Goal: Task Accomplishment & Management: Manage account settings

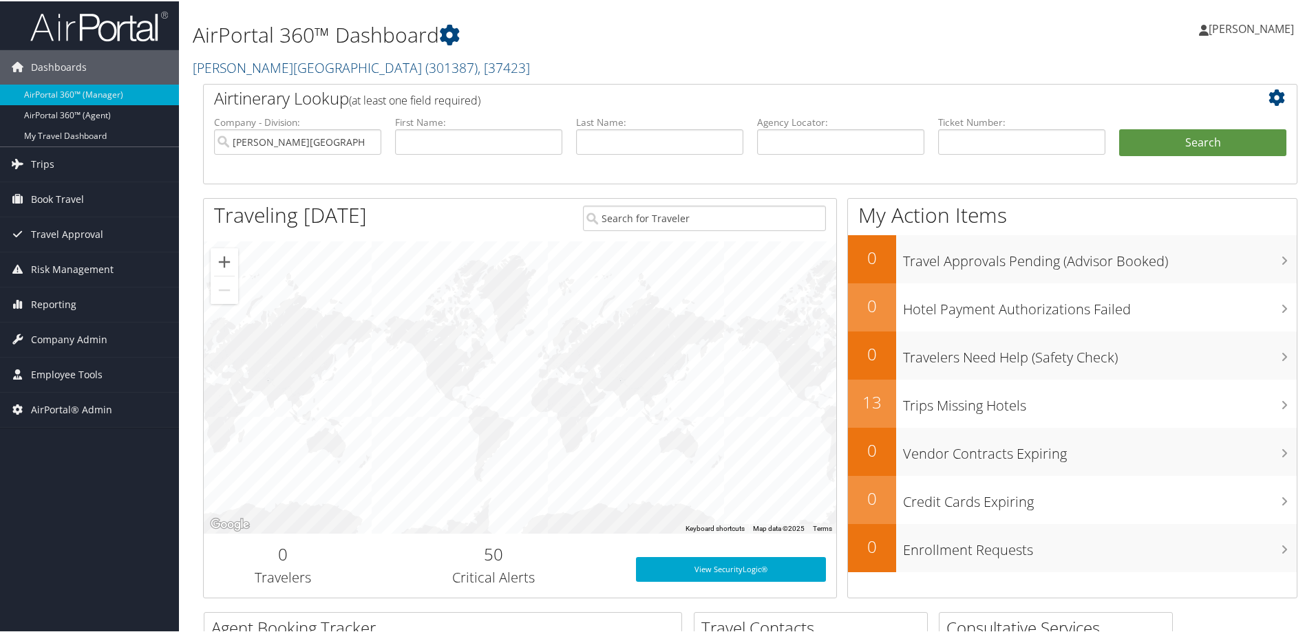
click at [263, 53] on div "AirPortal 360™ Dashboard Endicott College ( 301387 ) , [ 37423 ] Endicott Colle…" at bounding box center [564, 42] width 743 height 70
click at [261, 65] on link "Endicott College ( 301387 ) , [ 37423 ]" at bounding box center [361, 66] width 337 height 19
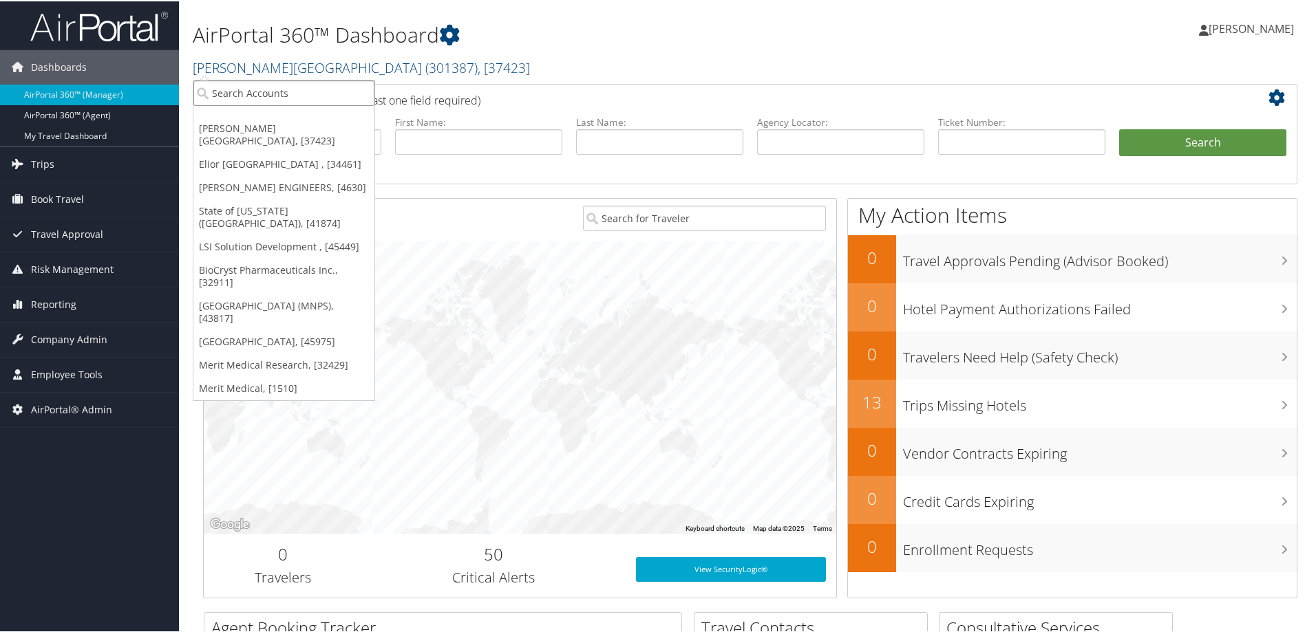
click at [261, 87] on input "search" at bounding box center [283, 91] width 181 height 25
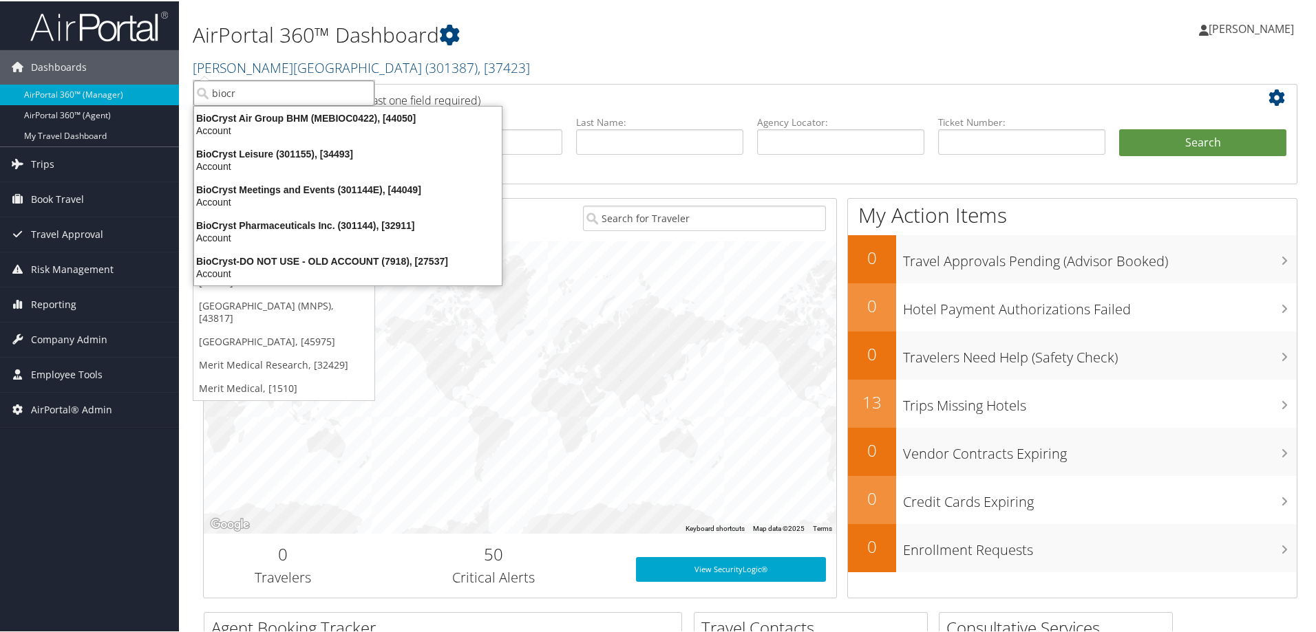
type input "biocry"
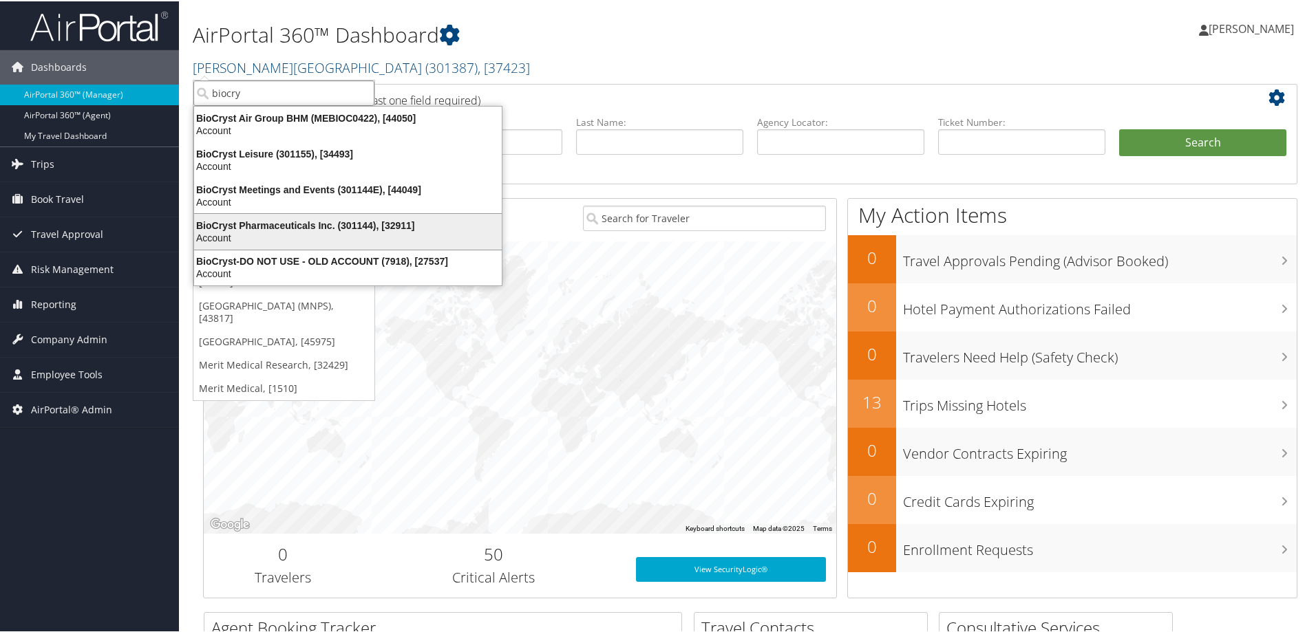
click at [276, 224] on div "BioCryst Pharmaceuticals Inc. (301144), [32911]" at bounding box center [348, 224] width 324 height 12
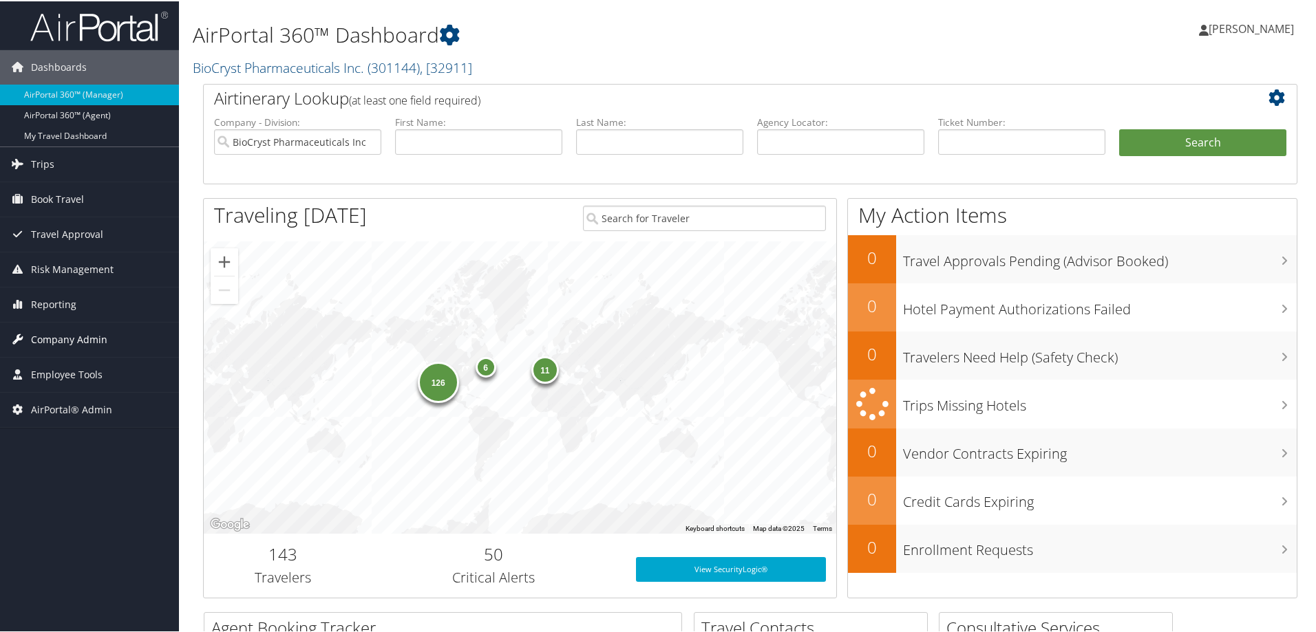
click at [73, 337] on span "Company Admin" at bounding box center [69, 338] width 76 height 34
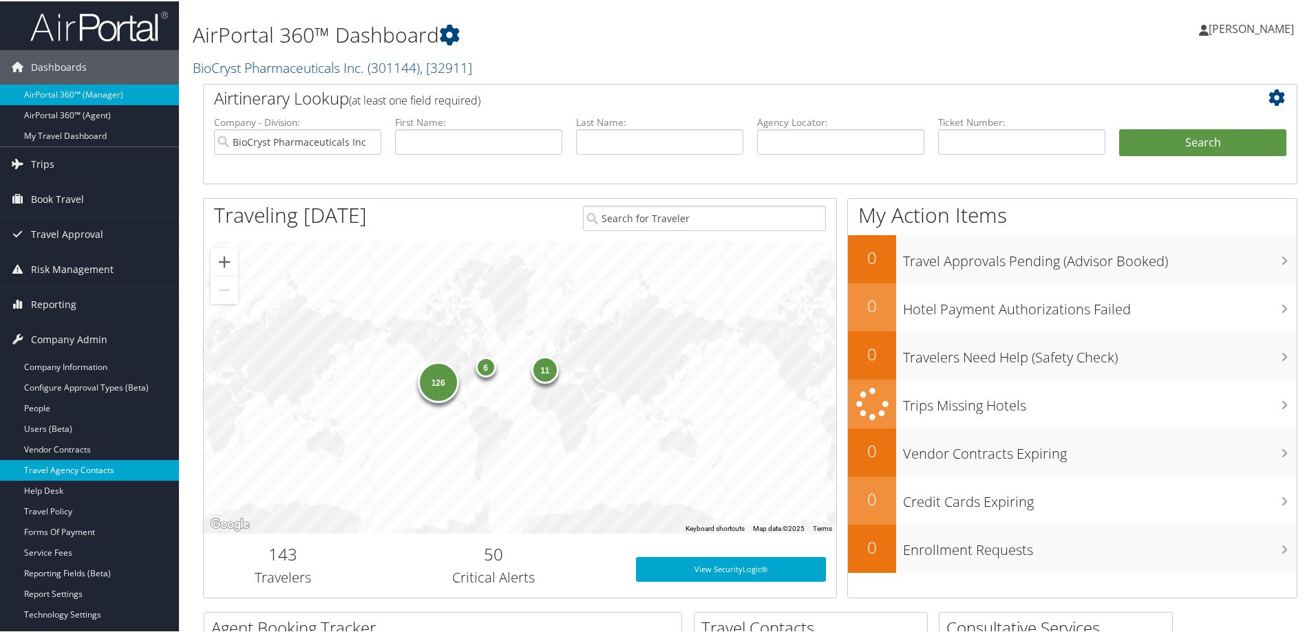
click at [100, 466] on link "Travel Agency Contacts" at bounding box center [89, 469] width 179 height 21
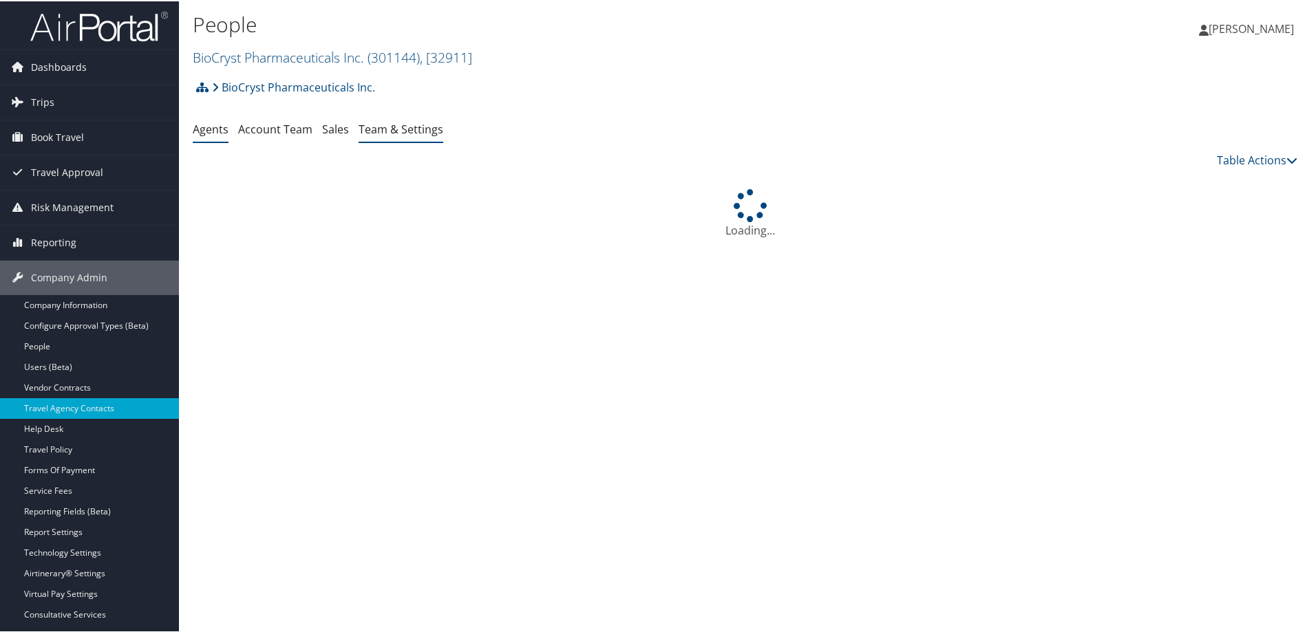
click at [380, 127] on link "Team & Settings" at bounding box center [400, 127] width 85 height 15
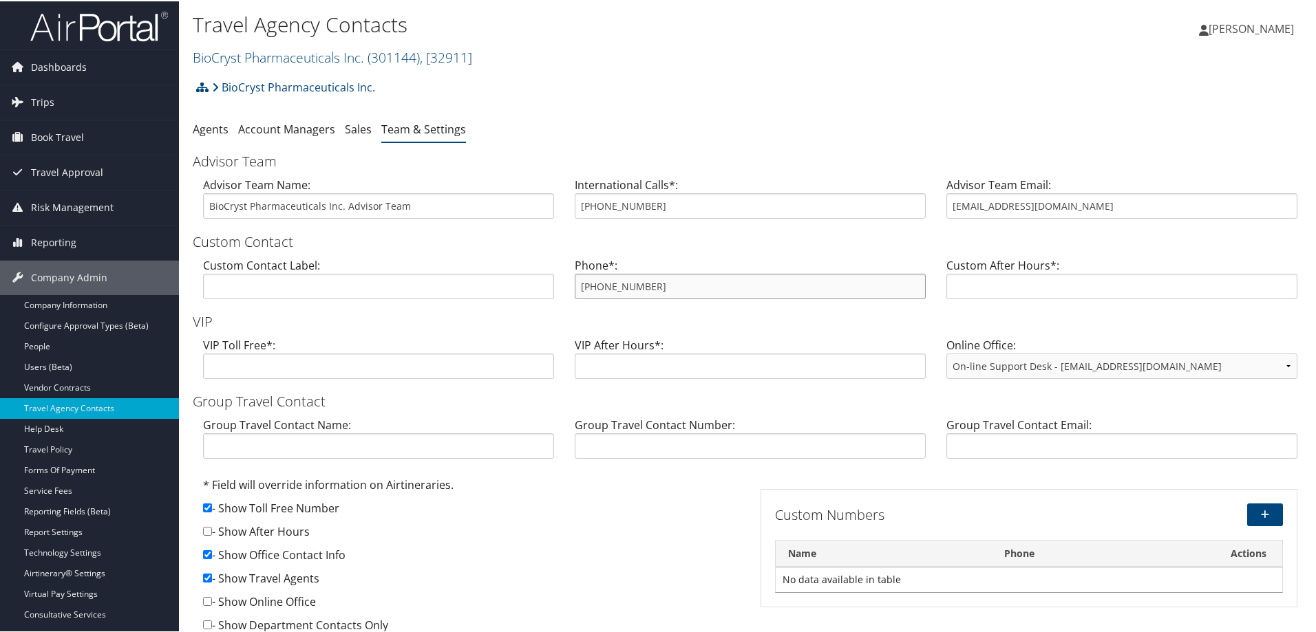
drag, startPoint x: 734, startPoint y: 290, endPoint x: 517, endPoint y: 277, distance: 217.2
click at [517, 277] on div "Custom Contact Label: Phone*: 800-437-9421 Custom After Hours*:" at bounding box center [750, 282] width 1115 height 53
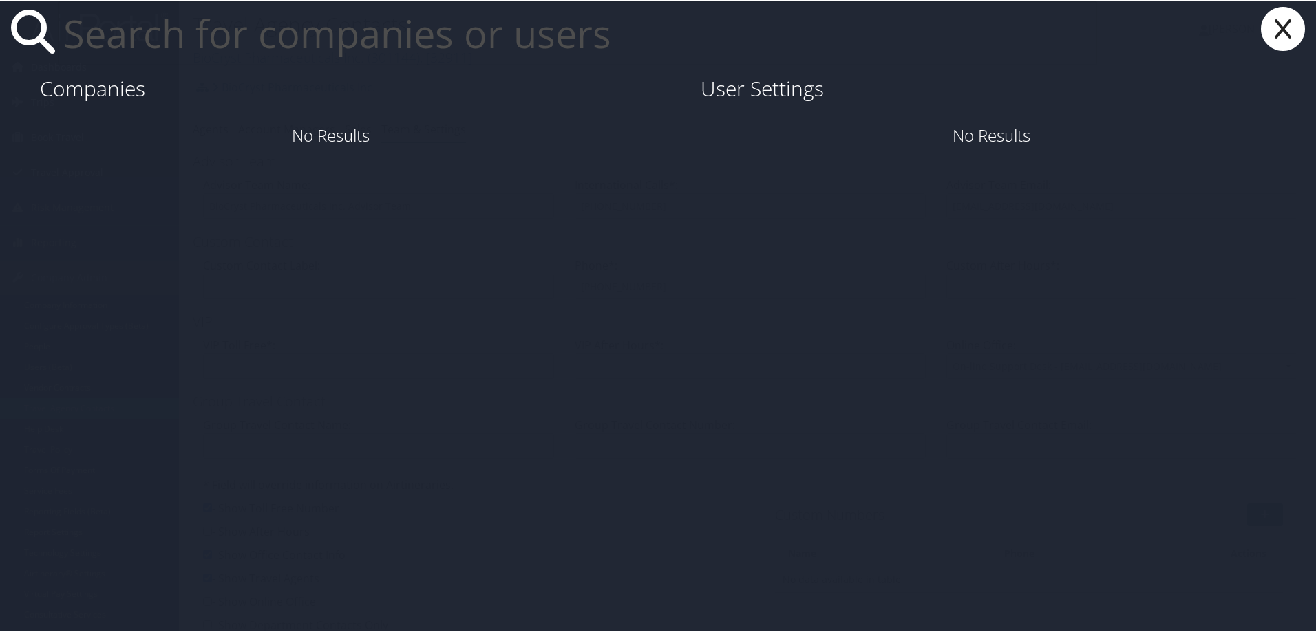
paste input "anna.p.matynia@aruplab.com"
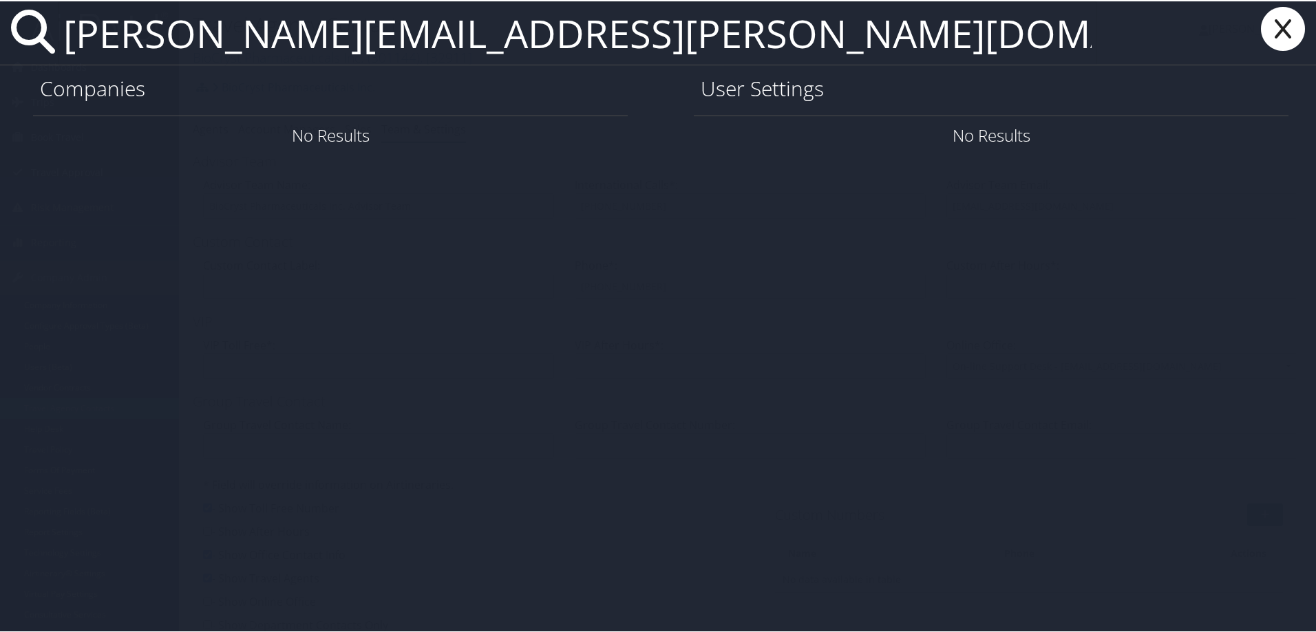
type input "anna.p.matynia@aruplab.com"
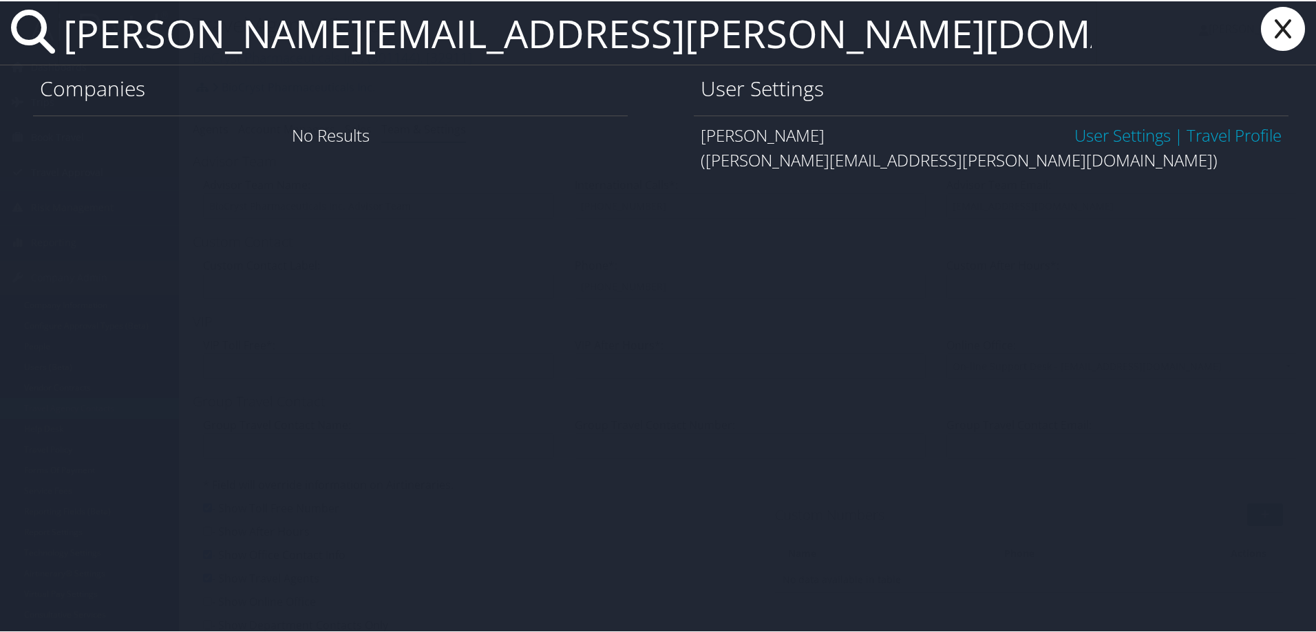
click at [1052, 134] on div "Anna Matynia User Settings | Travel Profile" at bounding box center [990, 134] width 581 height 25
click at [1081, 138] on link "User Settings" at bounding box center [1122, 133] width 96 height 23
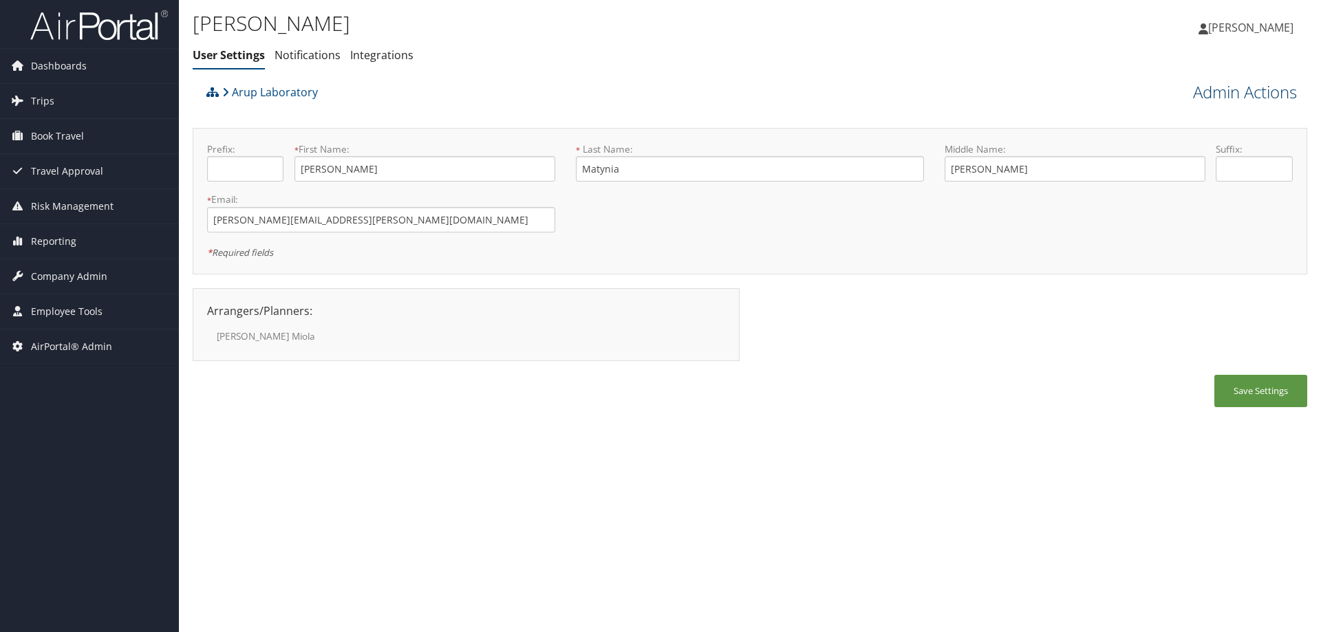
click at [1193, 85] on link "Admin Actions" at bounding box center [1245, 91] width 104 height 23
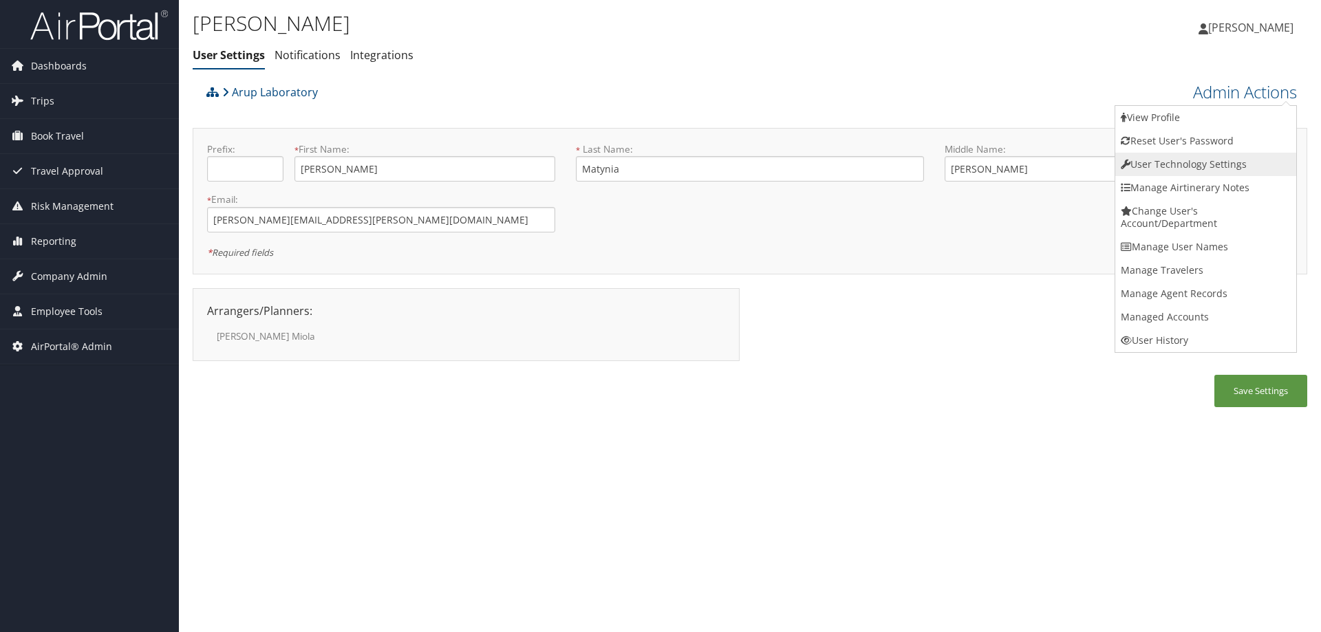
click at [1124, 158] on link "User Technology Settings" at bounding box center [1205, 164] width 181 height 23
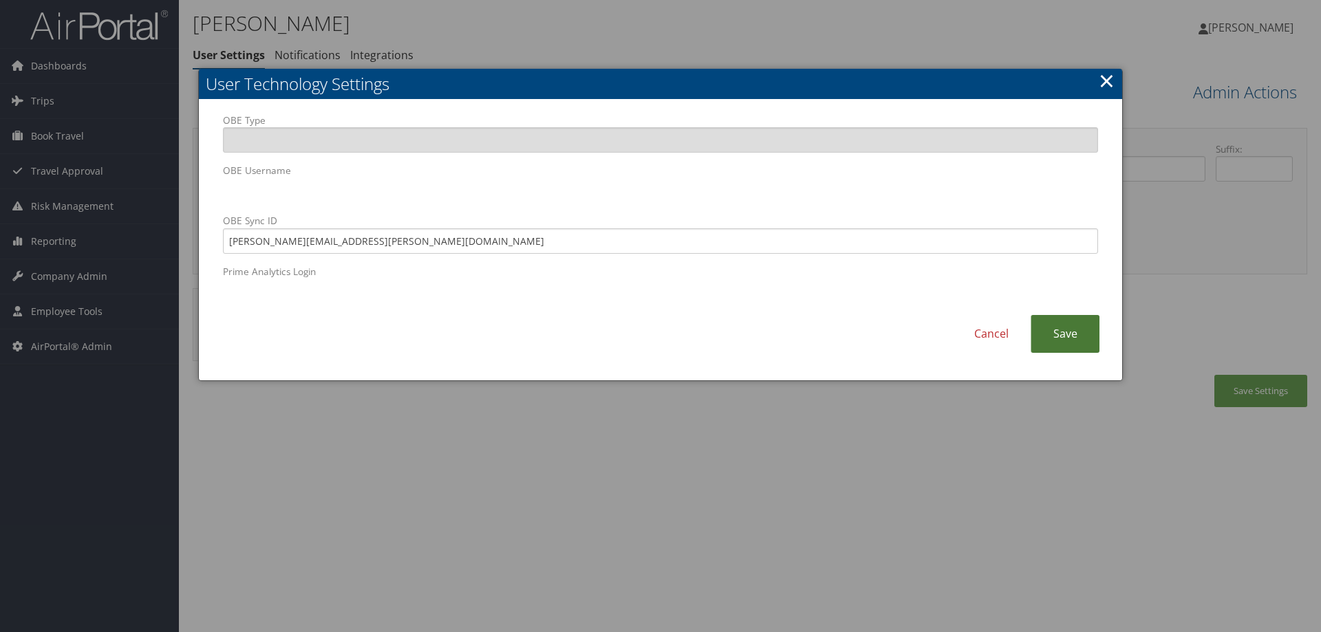
click at [1046, 331] on link "Save" at bounding box center [1065, 334] width 69 height 38
click at [1269, 397] on div at bounding box center [660, 316] width 1321 height 632
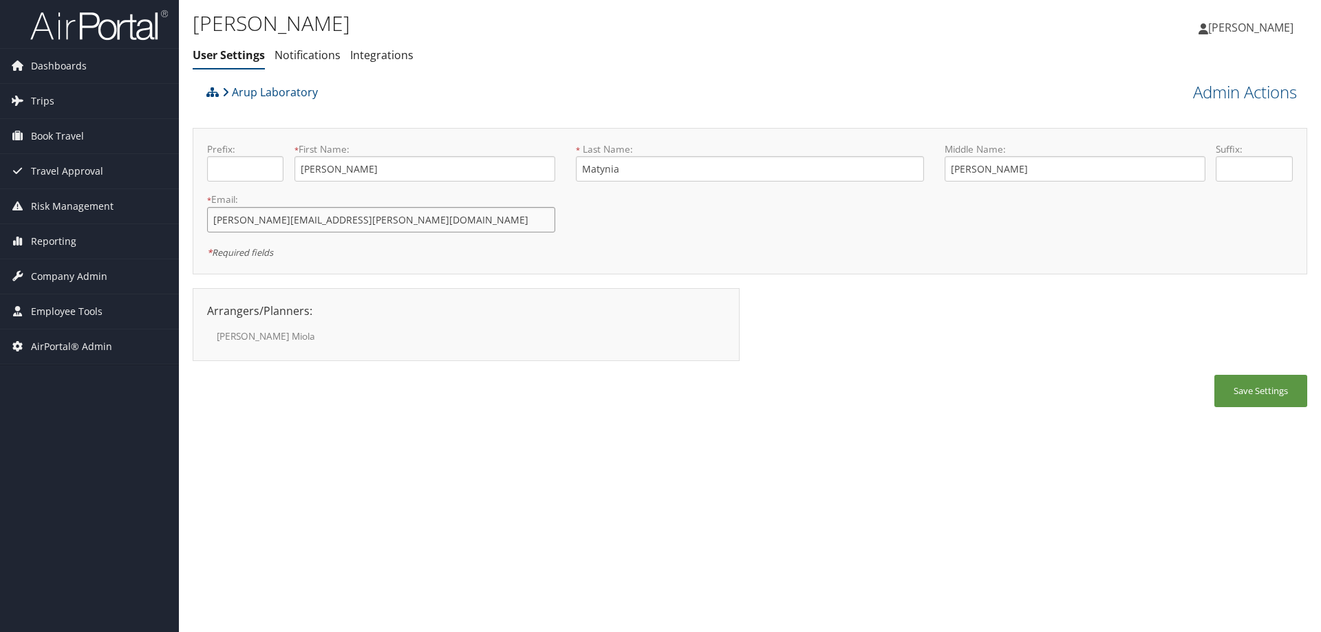
drag, startPoint x: 372, startPoint y: 224, endPoint x: 181, endPoint y: 216, distance: 191.4
click at [181, 216] on div "Anna Matynia User Settings Notifications Integrations User Settings Notificatio…" at bounding box center [750, 316] width 1142 height 632
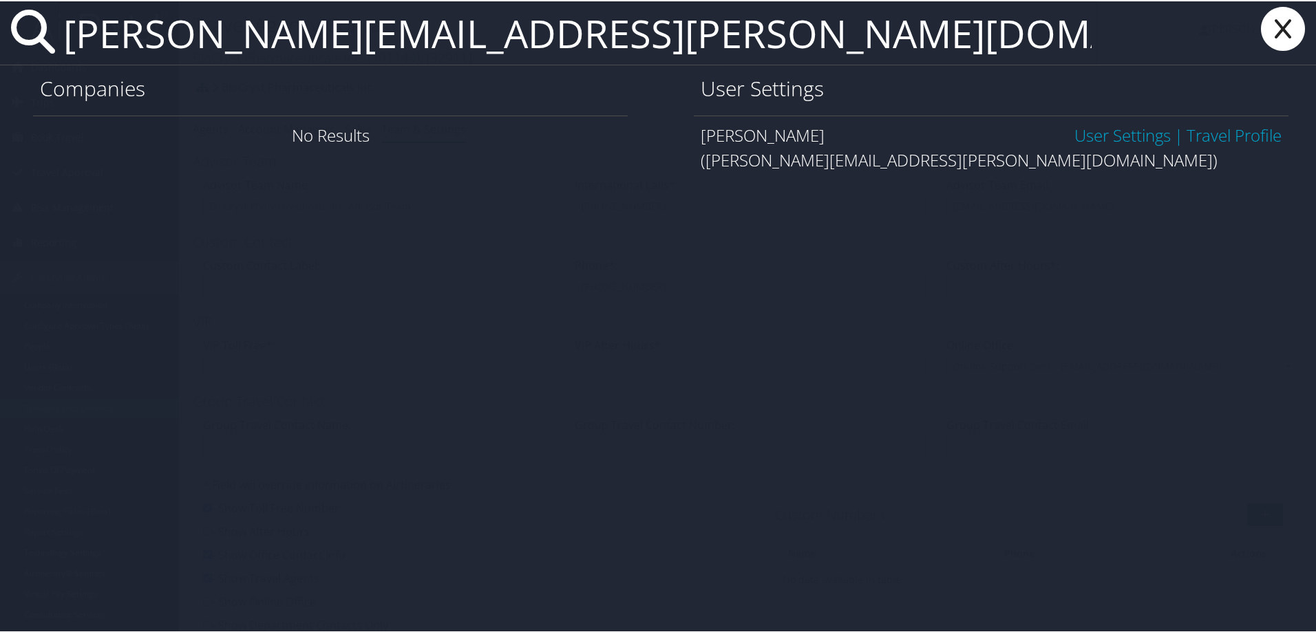
drag, startPoint x: 668, startPoint y: 36, endPoint x: -233, endPoint y: 17, distance: 901.5
click at [0, 17] on html "Menu Dashboards ► AirPortal 360™ (Manager) AirPortal 360™ (Agent) My Travel Das…" at bounding box center [660, 316] width 1321 height 632
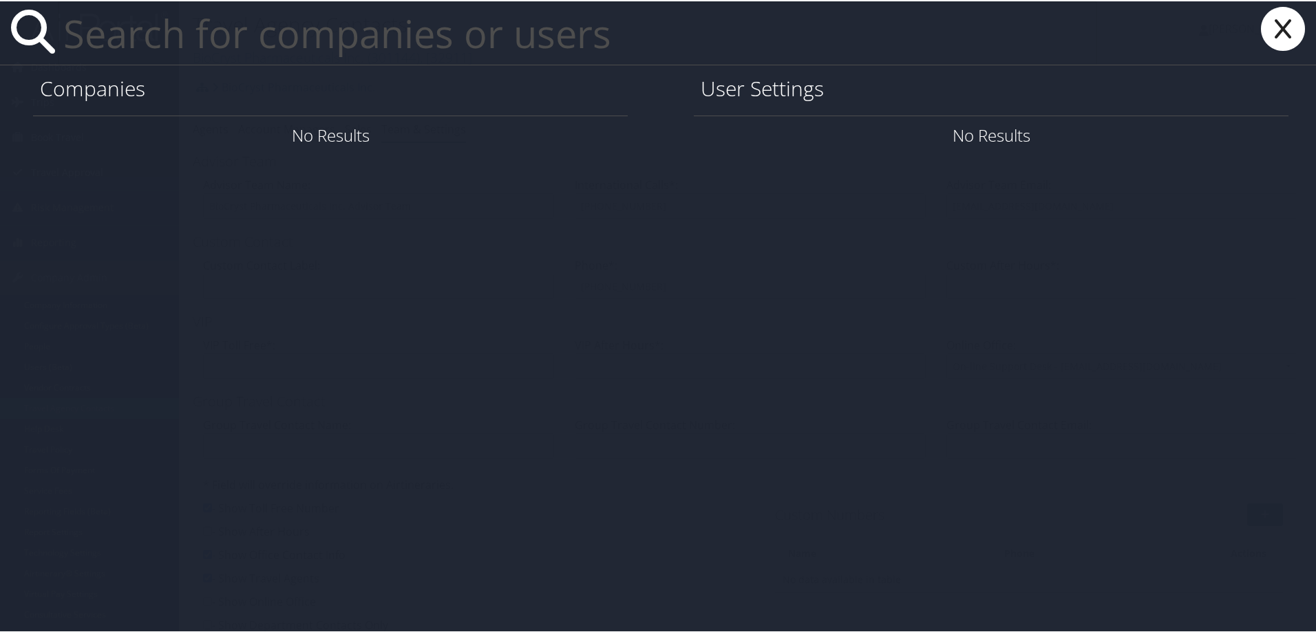
paste input "joel.cox@aruplab.com>"
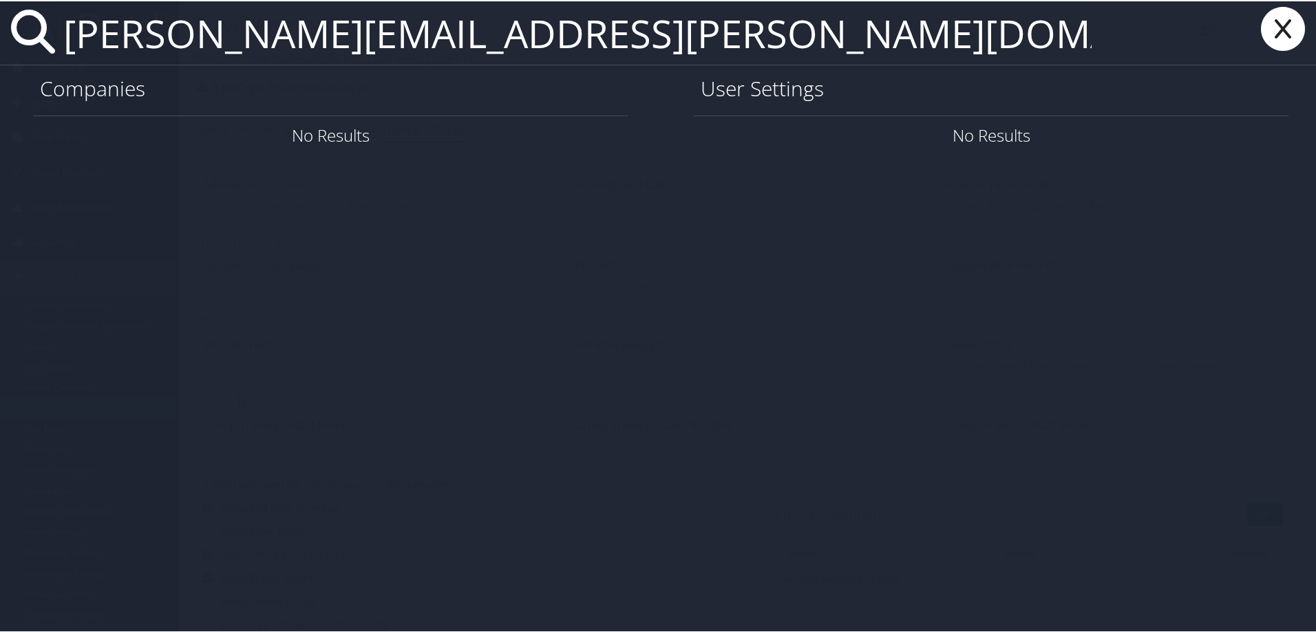
type input "joel.cox@aruplab.com"
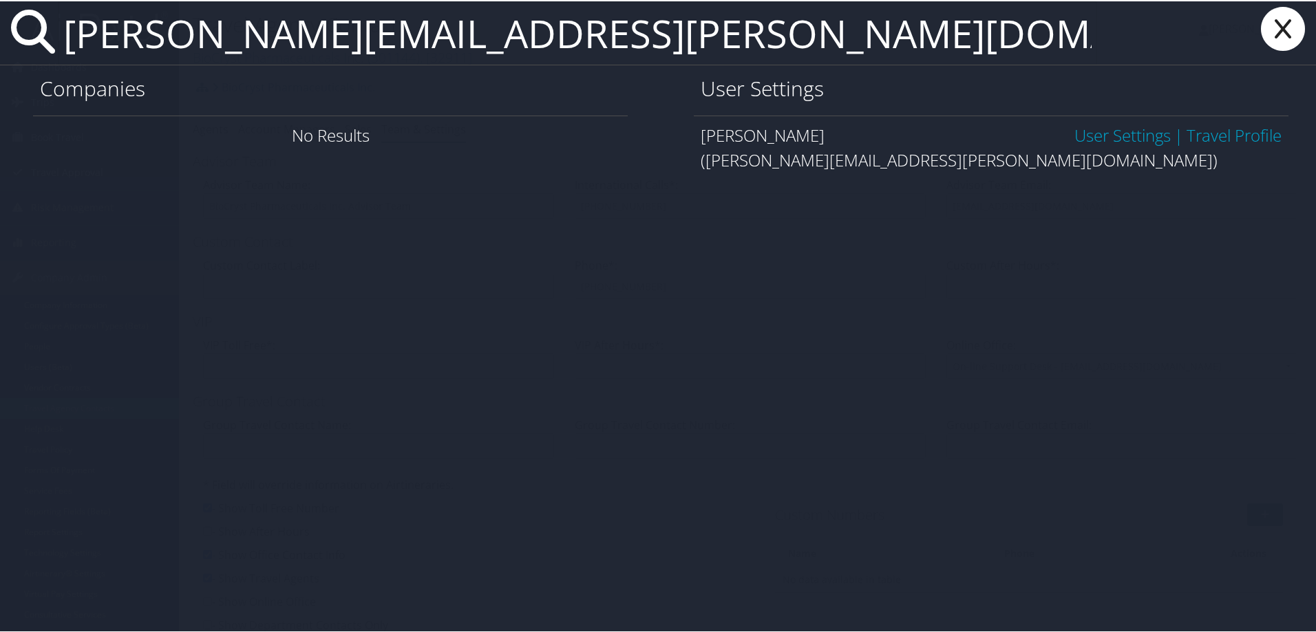
click at [1085, 125] on link "User Settings" at bounding box center [1122, 133] width 96 height 23
click at [1083, 134] on link "User Settings" at bounding box center [1122, 133] width 96 height 23
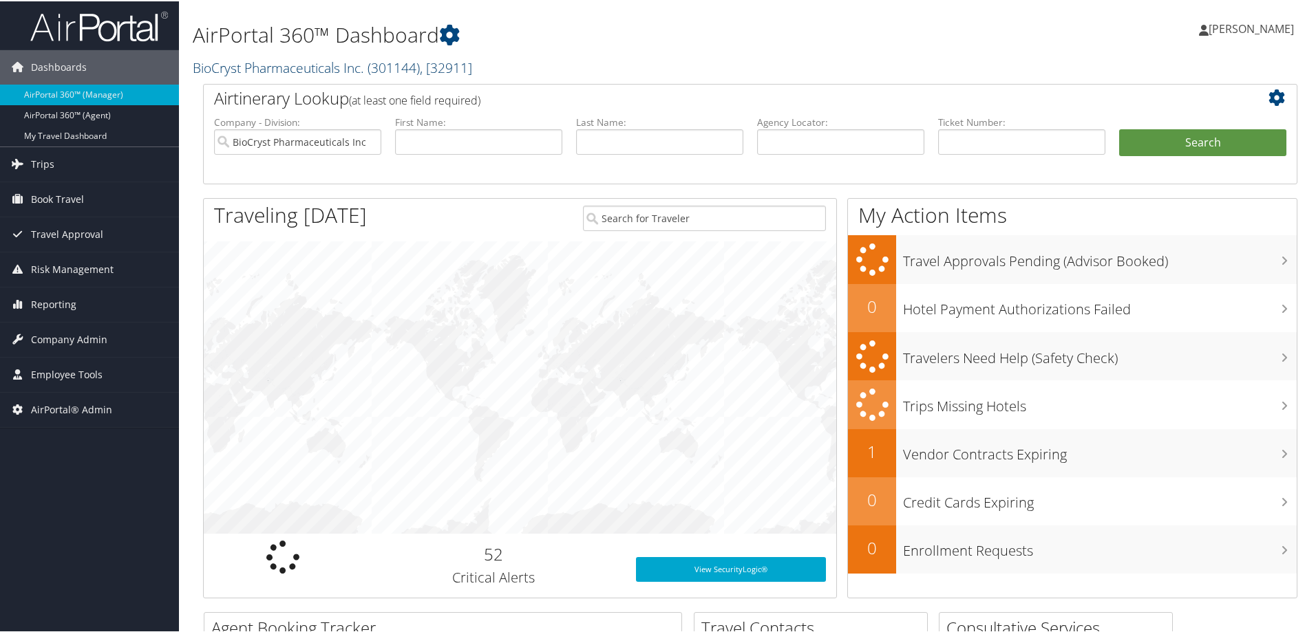
click at [243, 57] on link "BioCryst Pharmaceuticals Inc. ( 301144 ) , [ 32911 ]" at bounding box center [332, 66] width 279 height 19
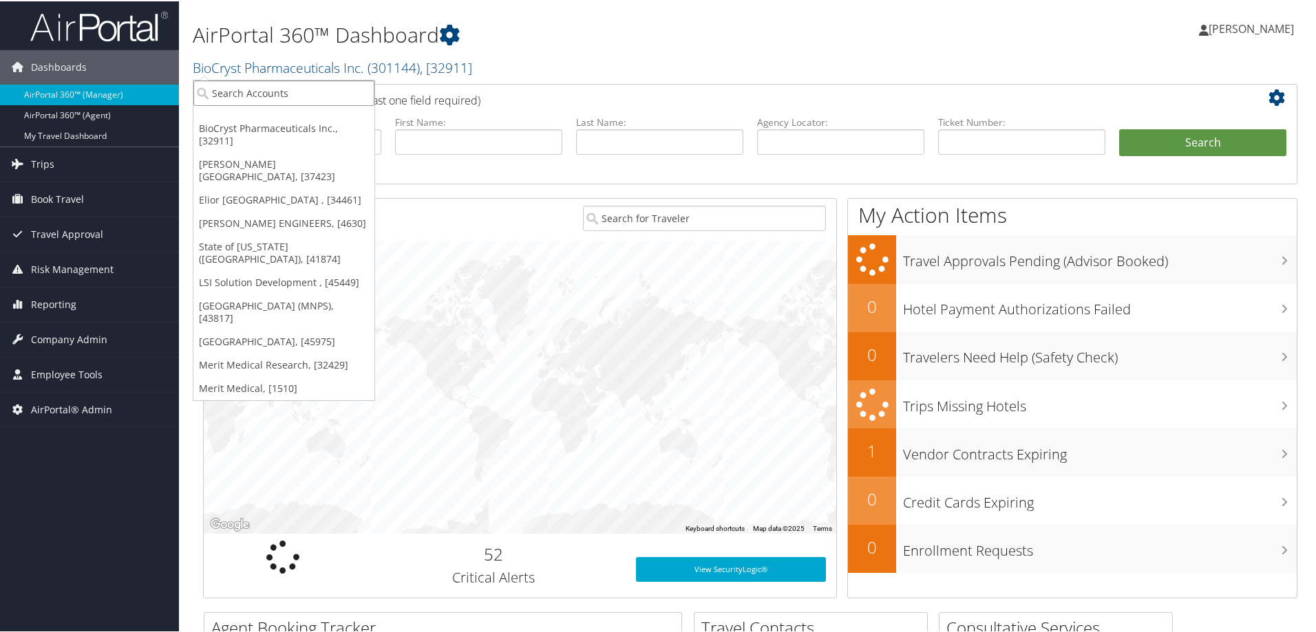
click at [235, 83] on input "search" at bounding box center [283, 91] width 181 height 25
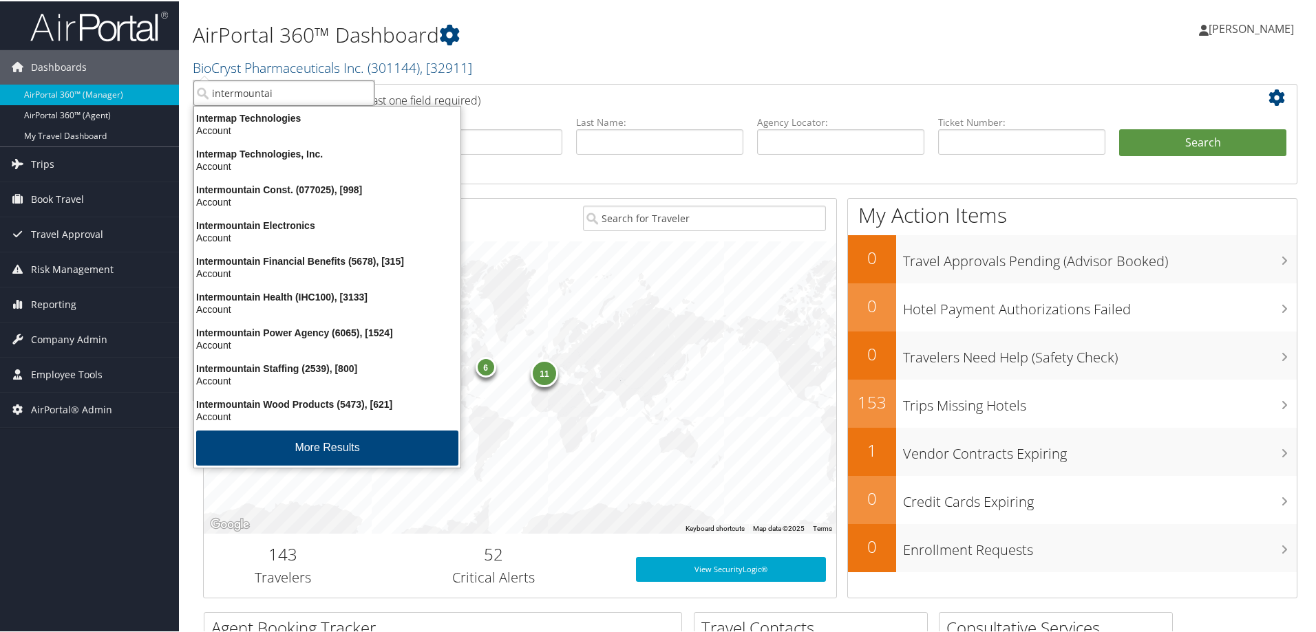
type input "intermountain"
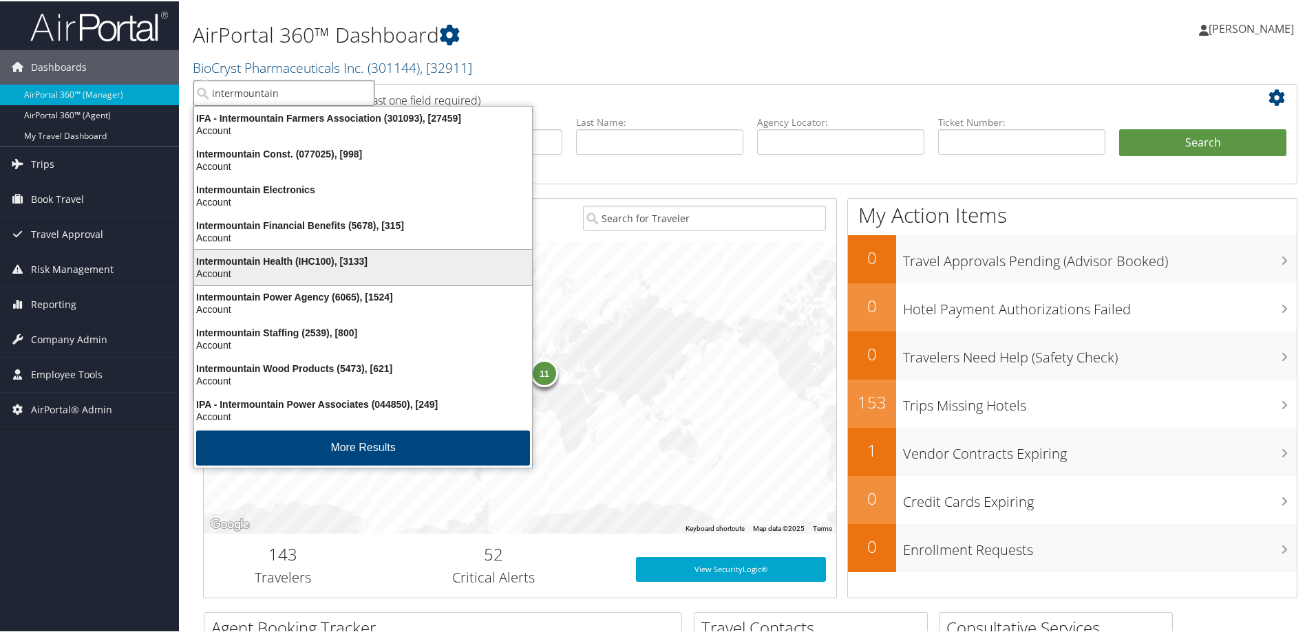
click at [297, 252] on div "Intermountain Health (IHC100), [3133] Account" at bounding box center [363, 266] width 334 height 32
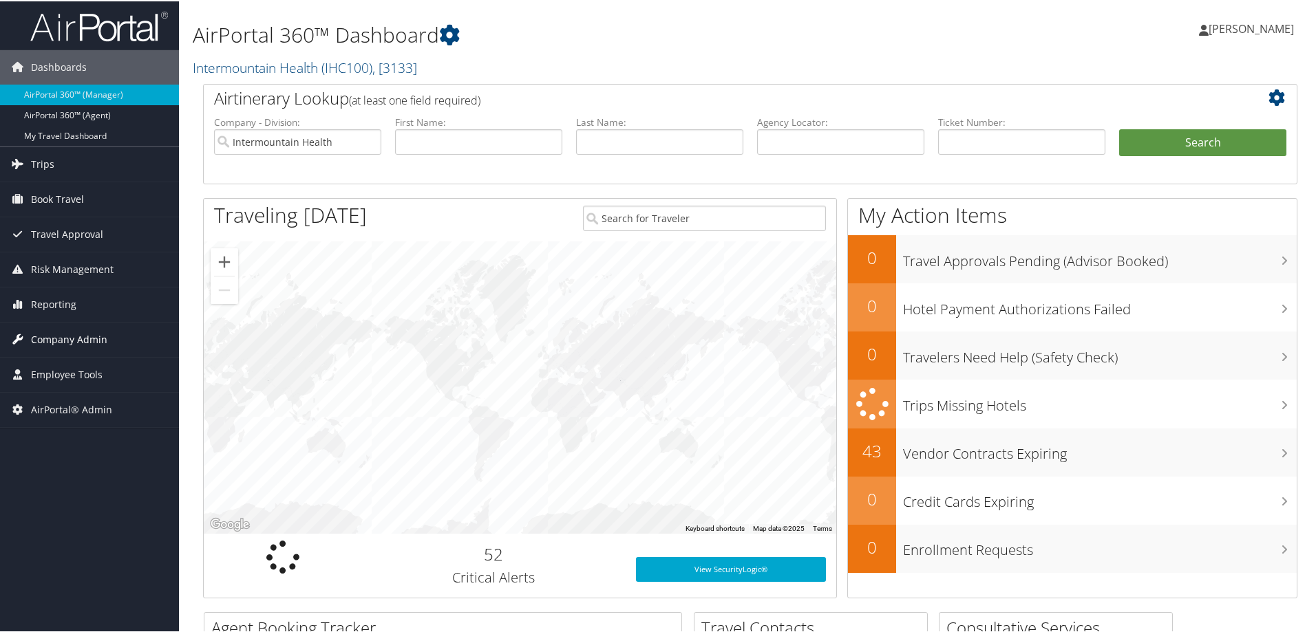
click at [99, 336] on span "Company Admin" at bounding box center [69, 338] width 76 height 34
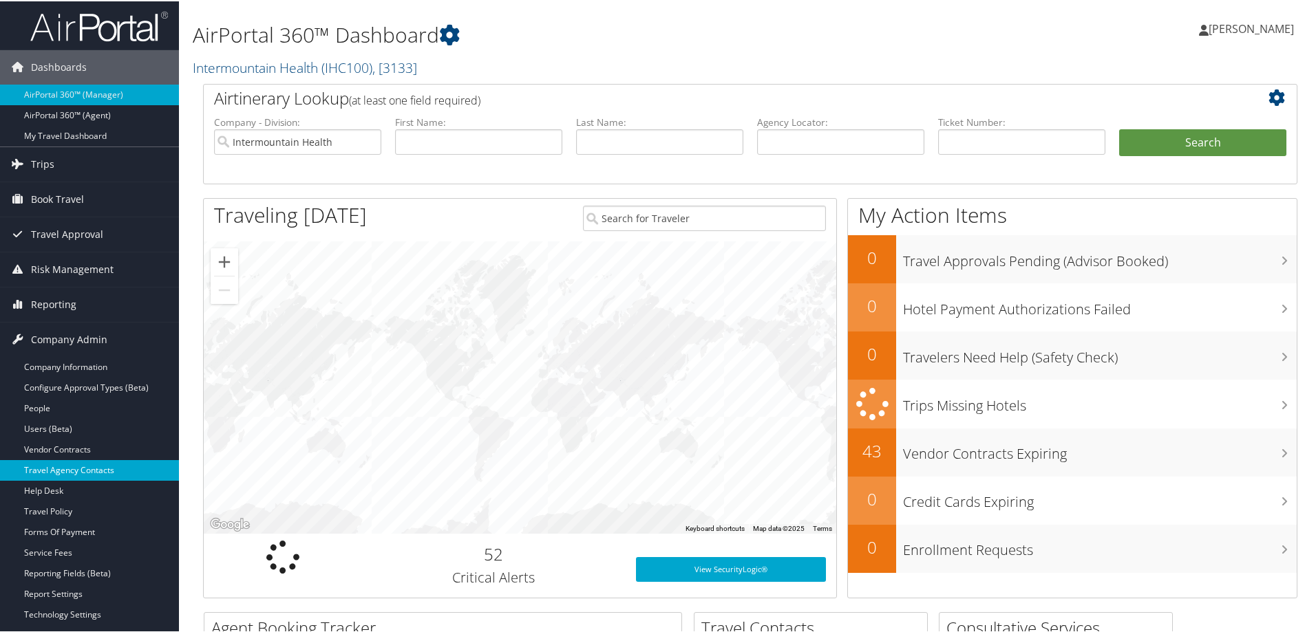
click at [100, 467] on link "Travel Agency Contacts" at bounding box center [89, 469] width 179 height 21
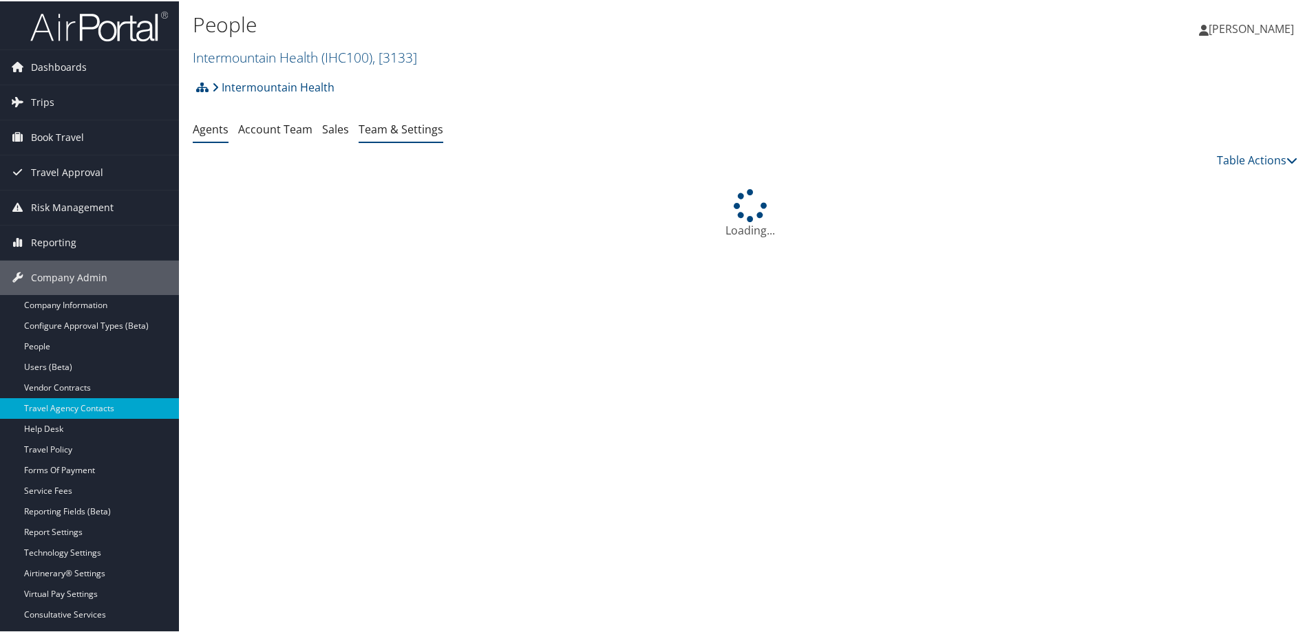
click at [402, 128] on link "Team & Settings" at bounding box center [400, 127] width 85 height 15
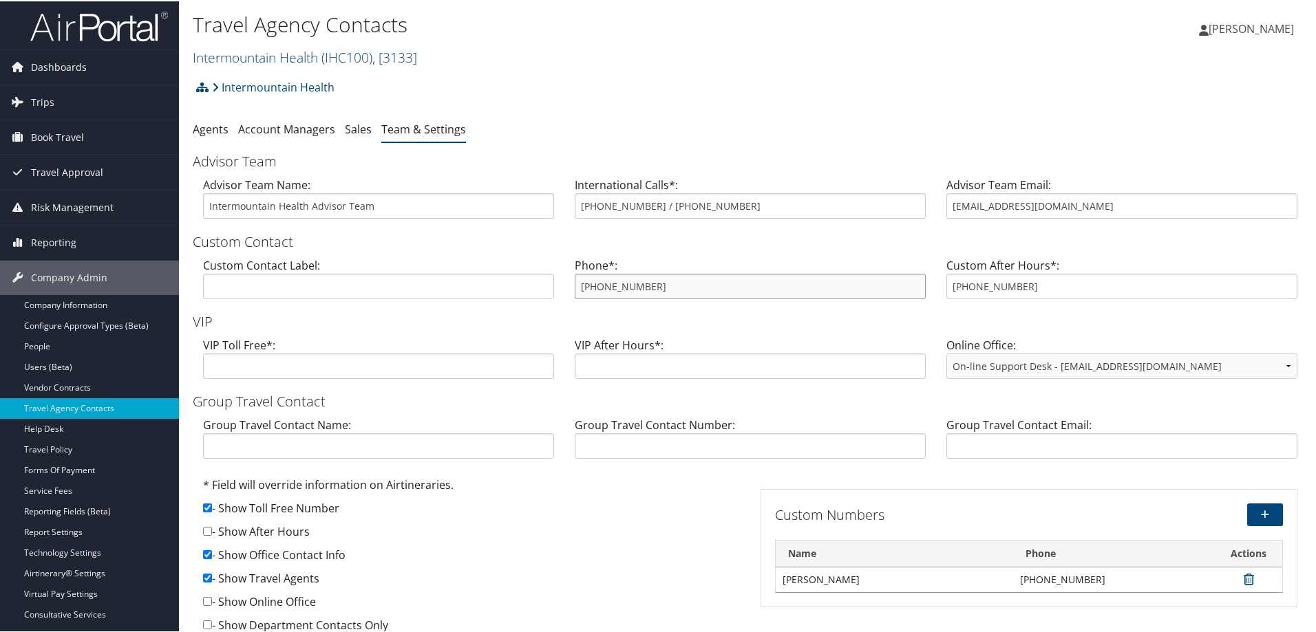
drag, startPoint x: 676, startPoint y: 296, endPoint x: 495, endPoint y: 296, distance: 181.0
click at [495, 296] on div "Custom Contact Label: Phone*: 888-297-8814 Custom After Hours*: 888-297-8814" at bounding box center [750, 282] width 1115 height 53
